Goal: Information Seeking & Learning: Learn about a topic

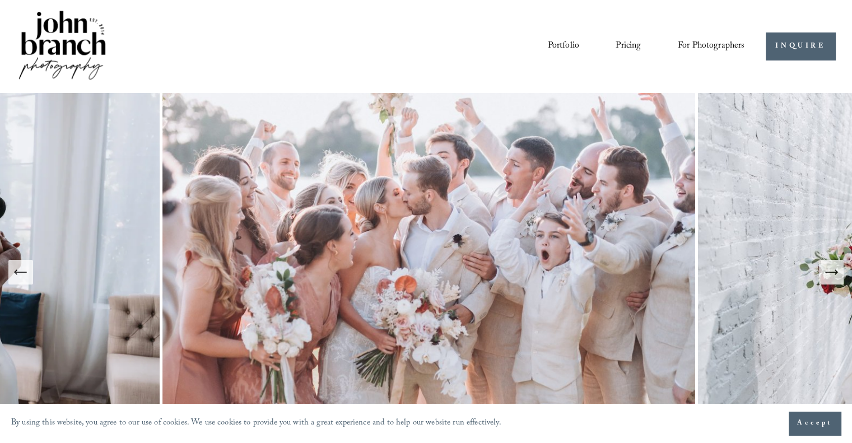
click at [629, 45] on link "Pricing" at bounding box center [627, 46] width 25 height 19
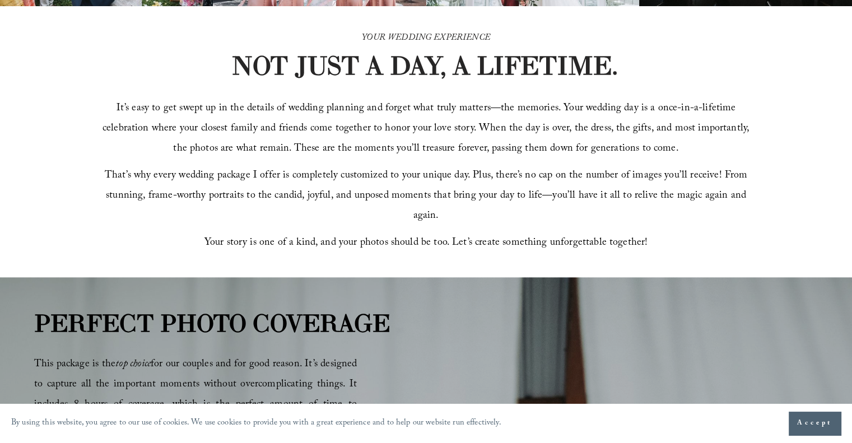
scroll to position [336, 0]
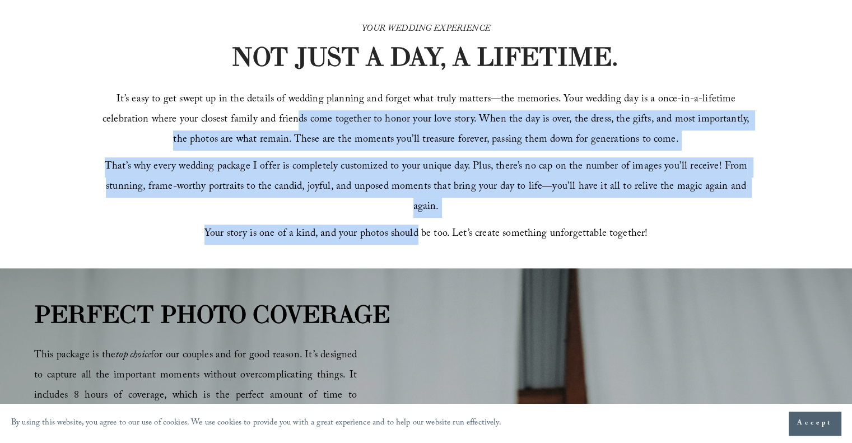
drag, startPoint x: 305, startPoint y: 150, endPoint x: 493, endPoint y: 260, distance: 218.4
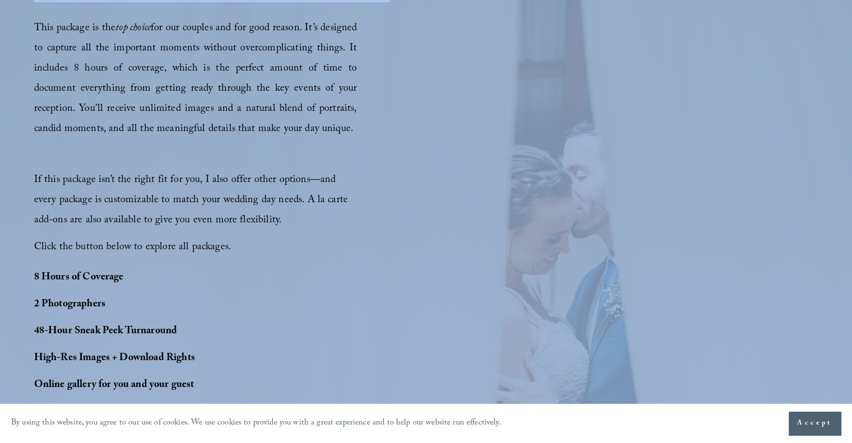
scroll to position [672, 0]
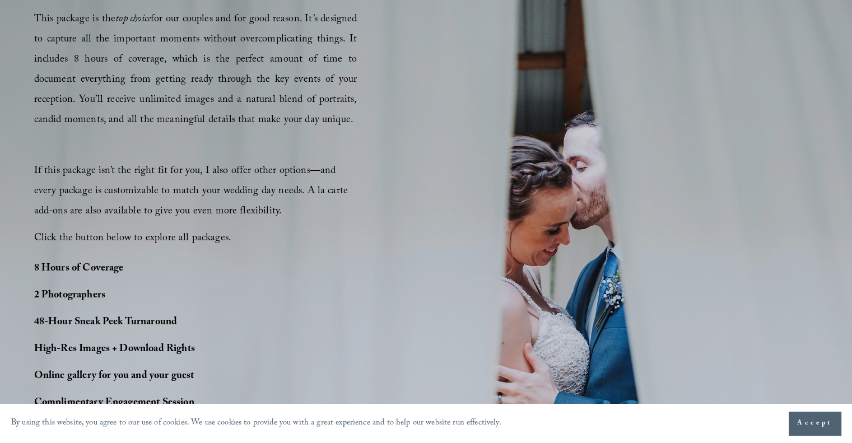
click at [437, 220] on div "PERFECT PHOTO COVERAGE This package is the top choice for our couples and for g…" at bounding box center [426, 233] width 852 height 546
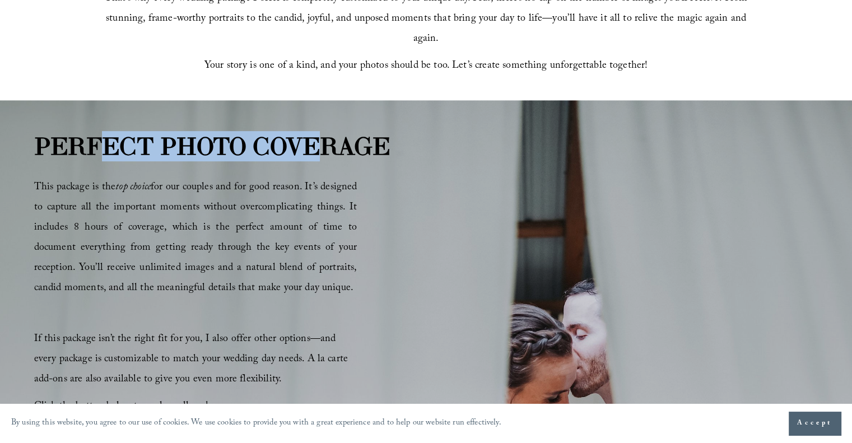
drag, startPoint x: 105, startPoint y: 152, endPoint x: 325, endPoint y: 147, distance: 219.6
click at [325, 147] on strong "PERFECT PHOTO COVERAGE" at bounding box center [212, 146] width 356 height 30
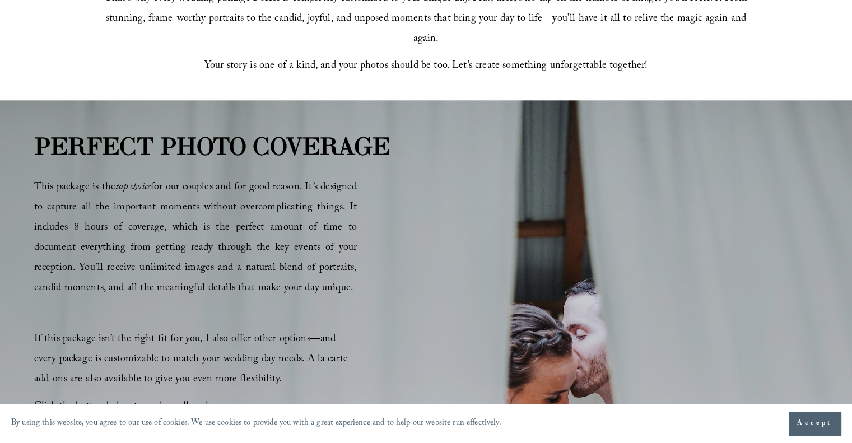
click at [473, 223] on div "PERFECT PHOTO COVERAGE This package is the top choice for our couples and for g…" at bounding box center [426, 401] width 852 height 546
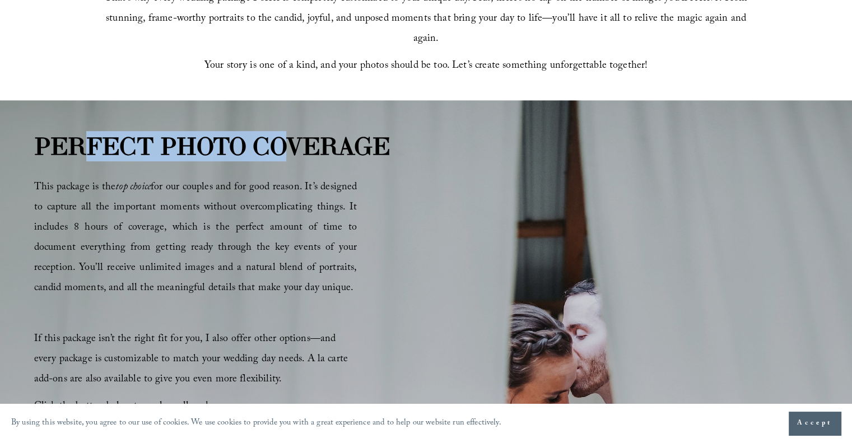
drag, startPoint x: 77, startPoint y: 146, endPoint x: 329, endPoint y: 156, distance: 251.7
click at [307, 150] on strong "PERFECT PHOTO COVERAGE" at bounding box center [212, 146] width 356 height 30
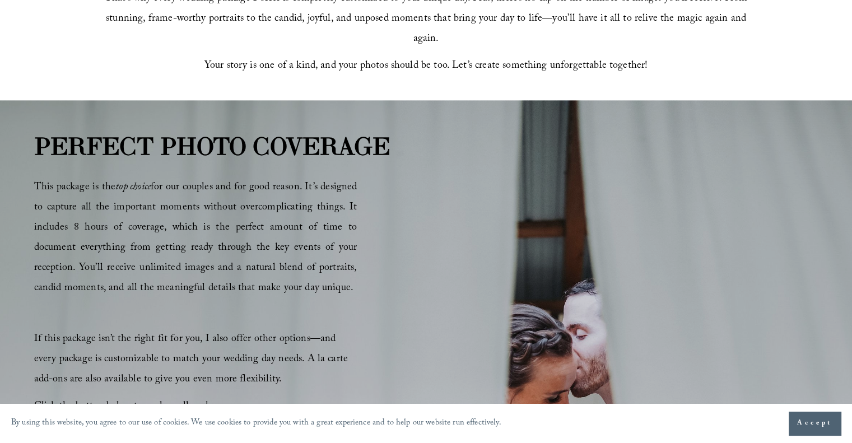
click at [368, 228] on div "PERFECT PHOTO COVERAGE This package is the top choice for our couples and for g…" at bounding box center [426, 401] width 852 height 546
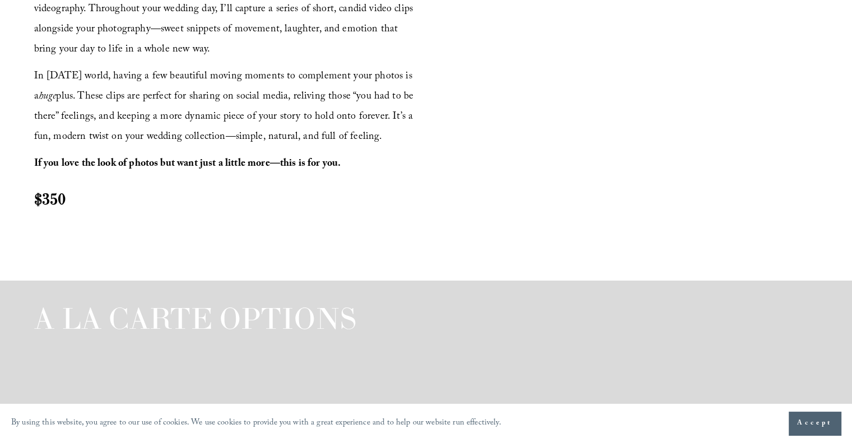
scroll to position [1176, 0]
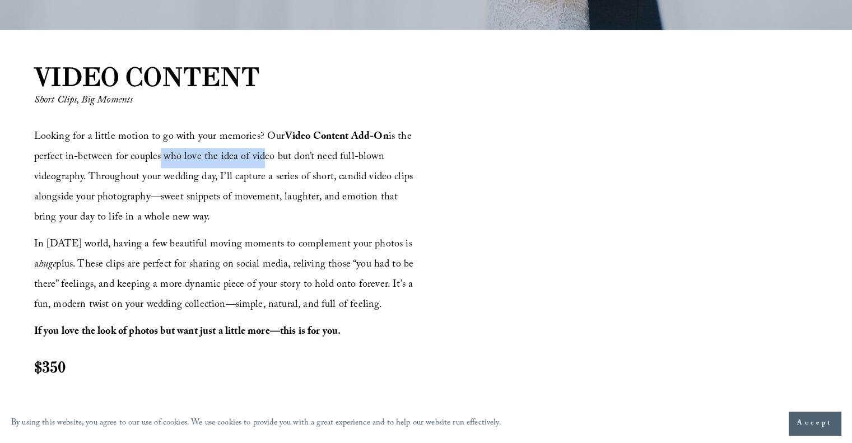
drag, startPoint x: 155, startPoint y: 157, endPoint x: 351, endPoint y: 162, distance: 196.1
click at [254, 157] on span "Looking for a little motion to go with your memories? Our Video Content Add-On …" at bounding box center [225, 178] width 382 height 98
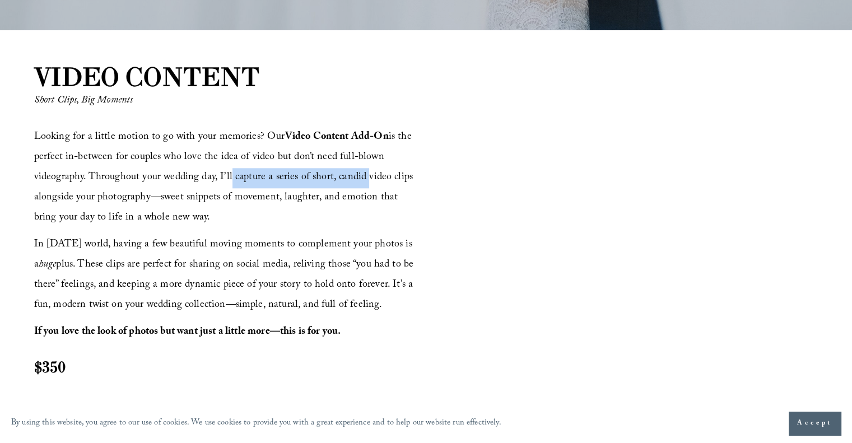
drag, startPoint x: 227, startPoint y: 175, endPoint x: 360, endPoint y: 173, distance: 132.7
click at [360, 173] on span "Looking for a little motion to go with your memories? Our Video Content Add-On …" at bounding box center [225, 178] width 382 height 98
click at [437, 177] on div at bounding box center [623, 238] width 389 height 219
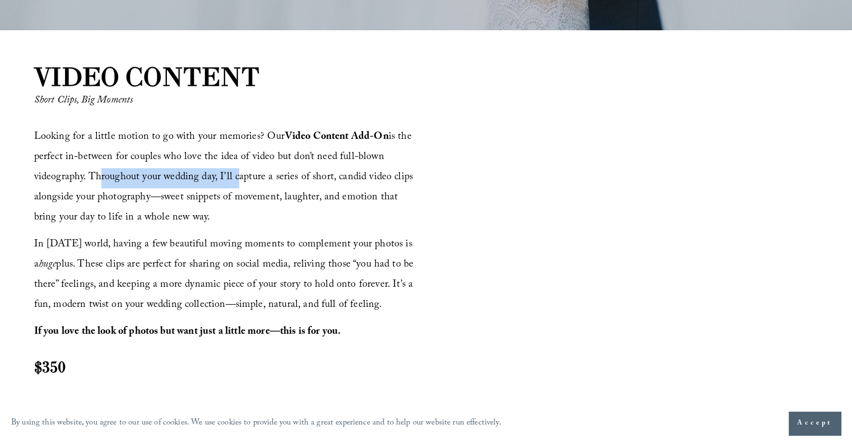
drag, startPoint x: 91, startPoint y: 175, endPoint x: 230, endPoint y: 175, distance: 138.9
click at [230, 175] on span "Looking for a little motion to go with your memories? Our Video Content Add-On …" at bounding box center [225, 178] width 382 height 98
click at [262, 178] on span "Looking for a little motion to go with your memories? Our Video Content Add-On …" at bounding box center [225, 178] width 382 height 98
drag, startPoint x: 217, startPoint y: 176, endPoint x: 403, endPoint y: 211, distance: 188.5
click at [403, 211] on p "Looking for a little motion to go with your memories? Our Video Content Add-On …" at bounding box center [228, 178] width 389 height 101
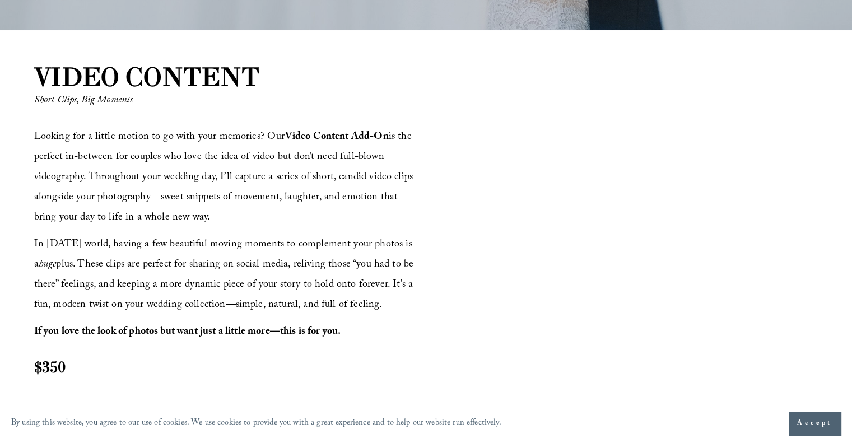
click at [223, 213] on p "Looking for a little motion to go with your memories? Our Video Content Add-On …" at bounding box center [228, 178] width 389 height 101
click at [202, 221] on p "Looking for a little motion to go with your memories? Our Video Content Add-On …" at bounding box center [228, 178] width 389 height 101
drag, startPoint x: 180, startPoint y: 217, endPoint x: 90, endPoint y: 183, distance: 96.9
click at [90, 183] on p "Looking for a little motion to go with your memories? Our Video Content Add-On …" at bounding box center [228, 178] width 389 height 101
copy span "Throughout your wedding day, I’ll capture a series of short, candid video clips…"
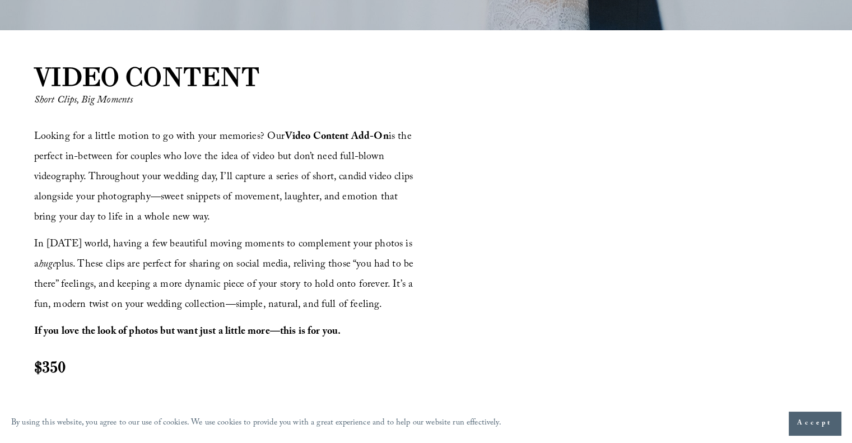
drag, startPoint x: 374, startPoint y: 295, endPoint x: 381, endPoint y: 283, distance: 13.1
click at [381, 283] on p "In today’s world, having a few beautiful moving moments to complement your phot…" at bounding box center [228, 275] width 389 height 81
click at [95, 275] on p "In today’s world, having a few beautiful moving moments to complement your phot…" at bounding box center [228, 275] width 389 height 81
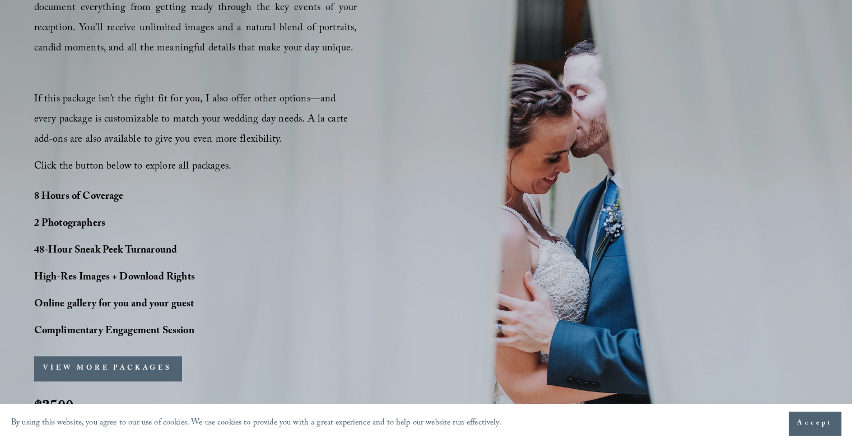
scroll to position [716, 0]
